Goal: Information Seeking & Learning: Learn about a topic

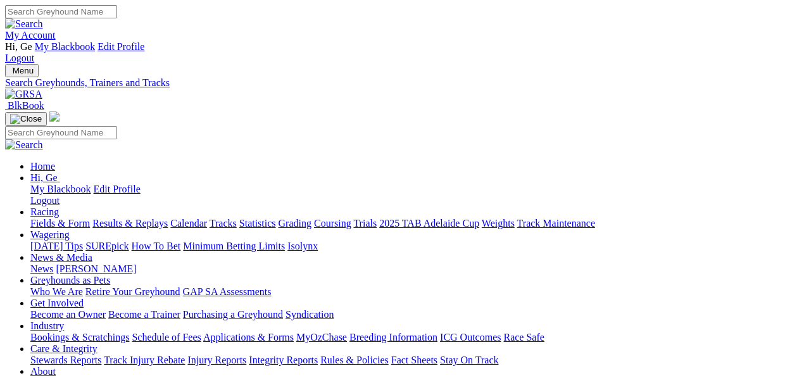
select select "mandurah"
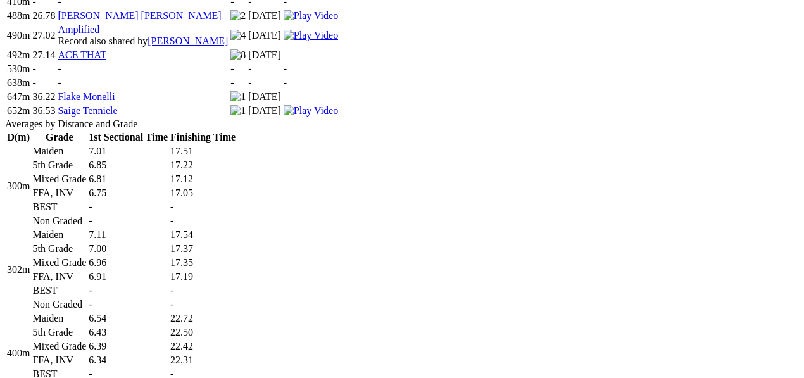
scroll to position [844, 0]
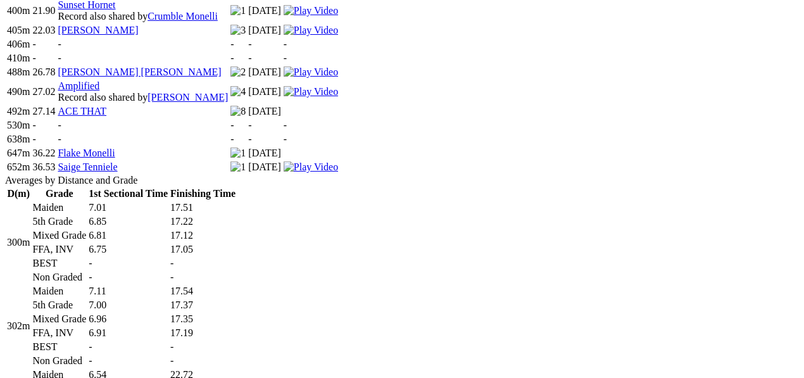
click at [168, 257] on td "-" at bounding box center [128, 263] width 80 height 13
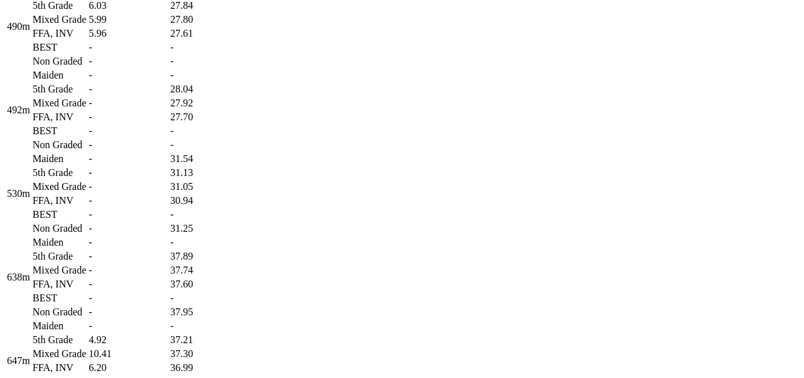
scroll to position [1617, 0]
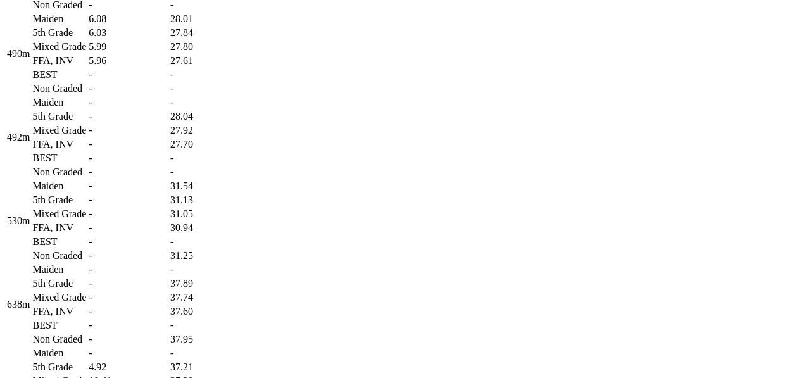
click at [168, 11] on td "-" at bounding box center [128, 5] width 80 height 13
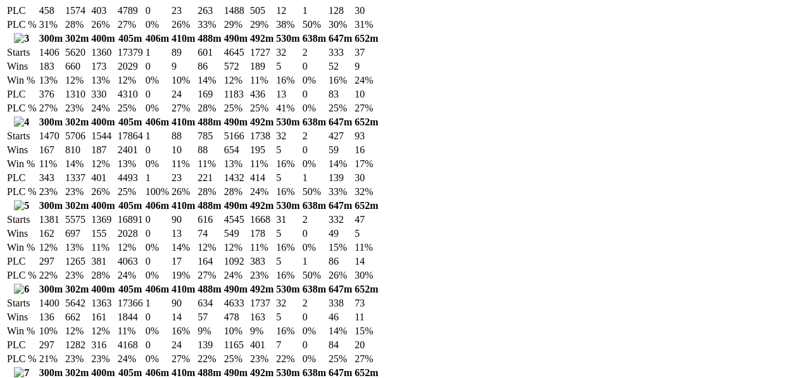
scroll to position [2250, 0]
